Goal: Find specific page/section: Find specific page/section

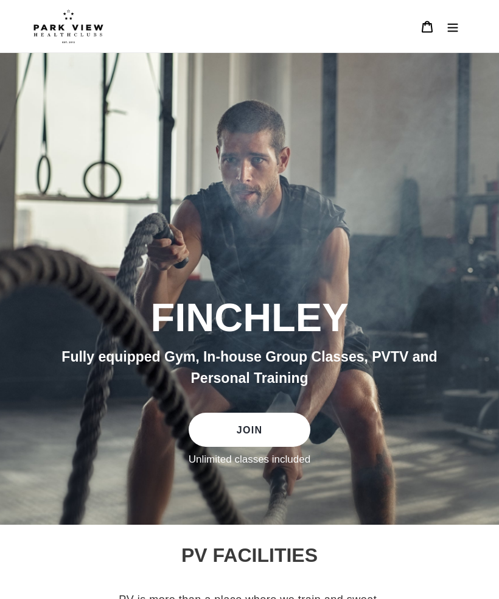
click at [453, 18] on button "Menu" at bounding box center [453, 26] width 26 height 27
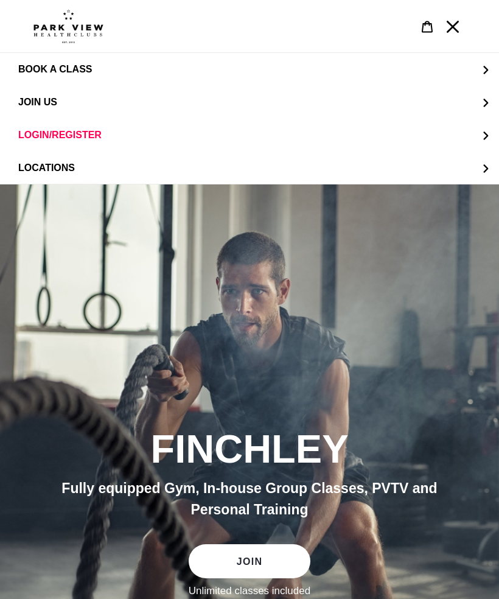
click at [481, 170] on button "LOCATIONS" at bounding box center [249, 167] width 499 height 33
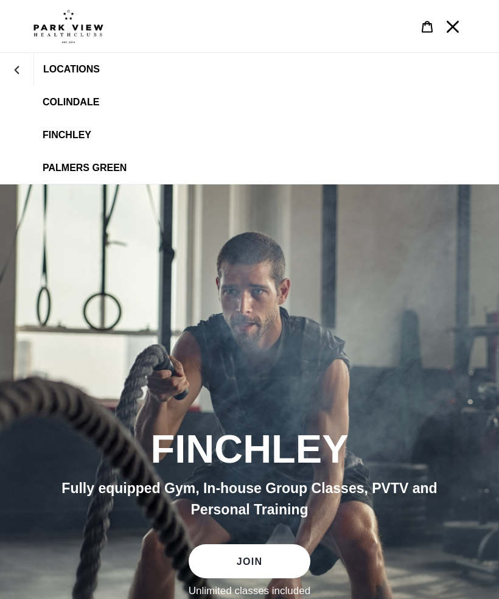
click at [62, 131] on span "Finchley" at bounding box center [67, 135] width 49 height 11
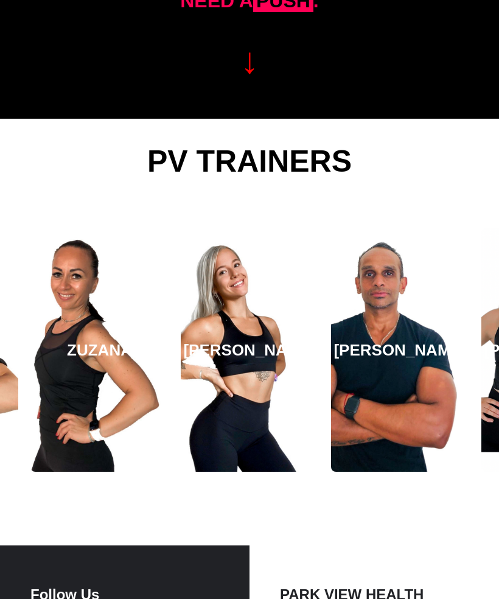
scroll to position [1581, 0]
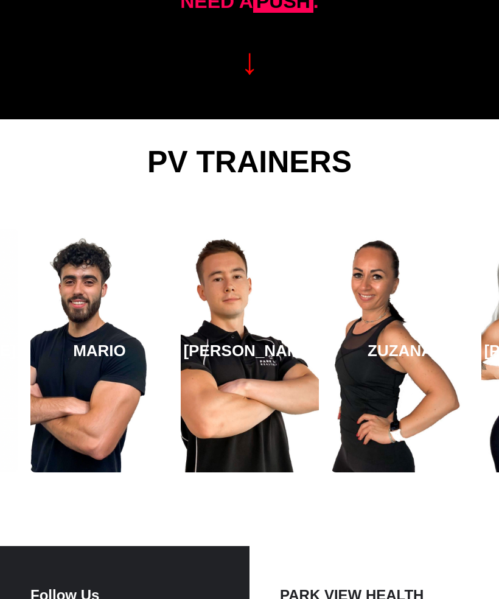
click at [391, 378] on link "ZUZANA" at bounding box center [400, 350] width 138 height 243
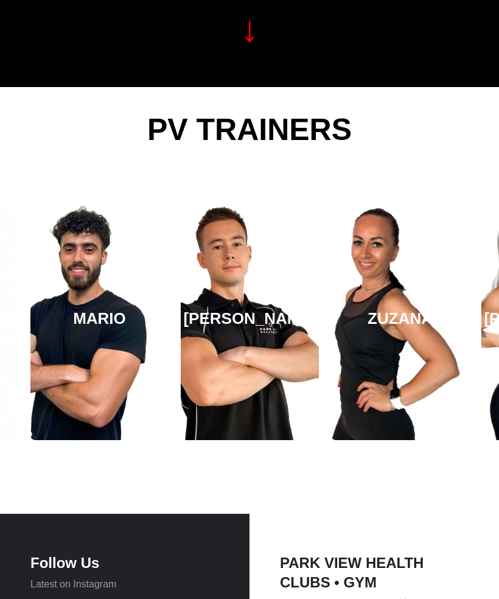
scroll to position [1614, 0]
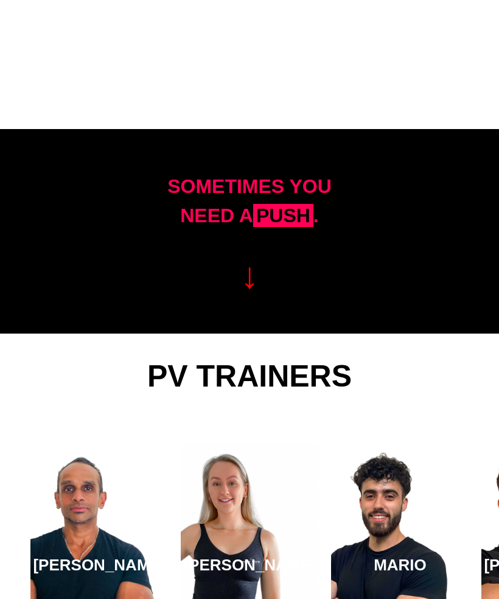
scroll to position [1499, 0]
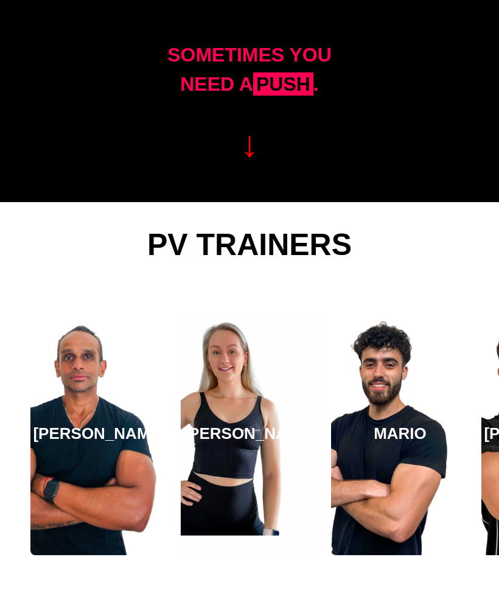
click at [77, 461] on link "[PERSON_NAME]" at bounding box center [99, 432] width 138 height 243
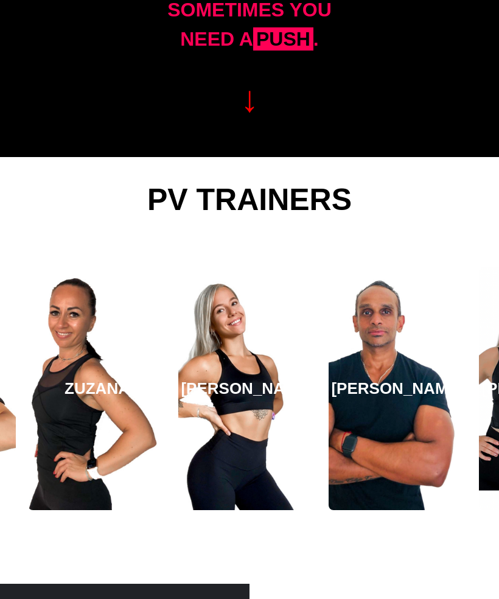
scroll to position [1536, 0]
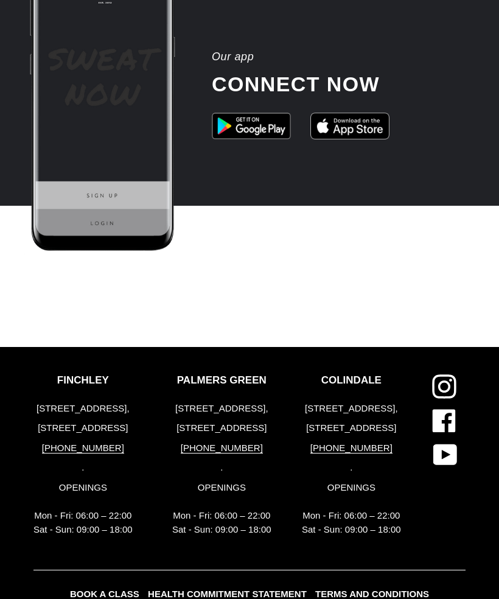
click at [442, 379] on icon at bounding box center [444, 386] width 24 height 24
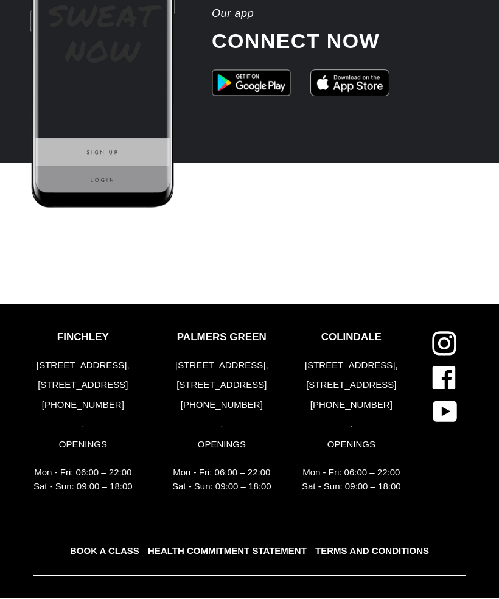
scroll to position [2504, 0]
